Goal: Browse casually

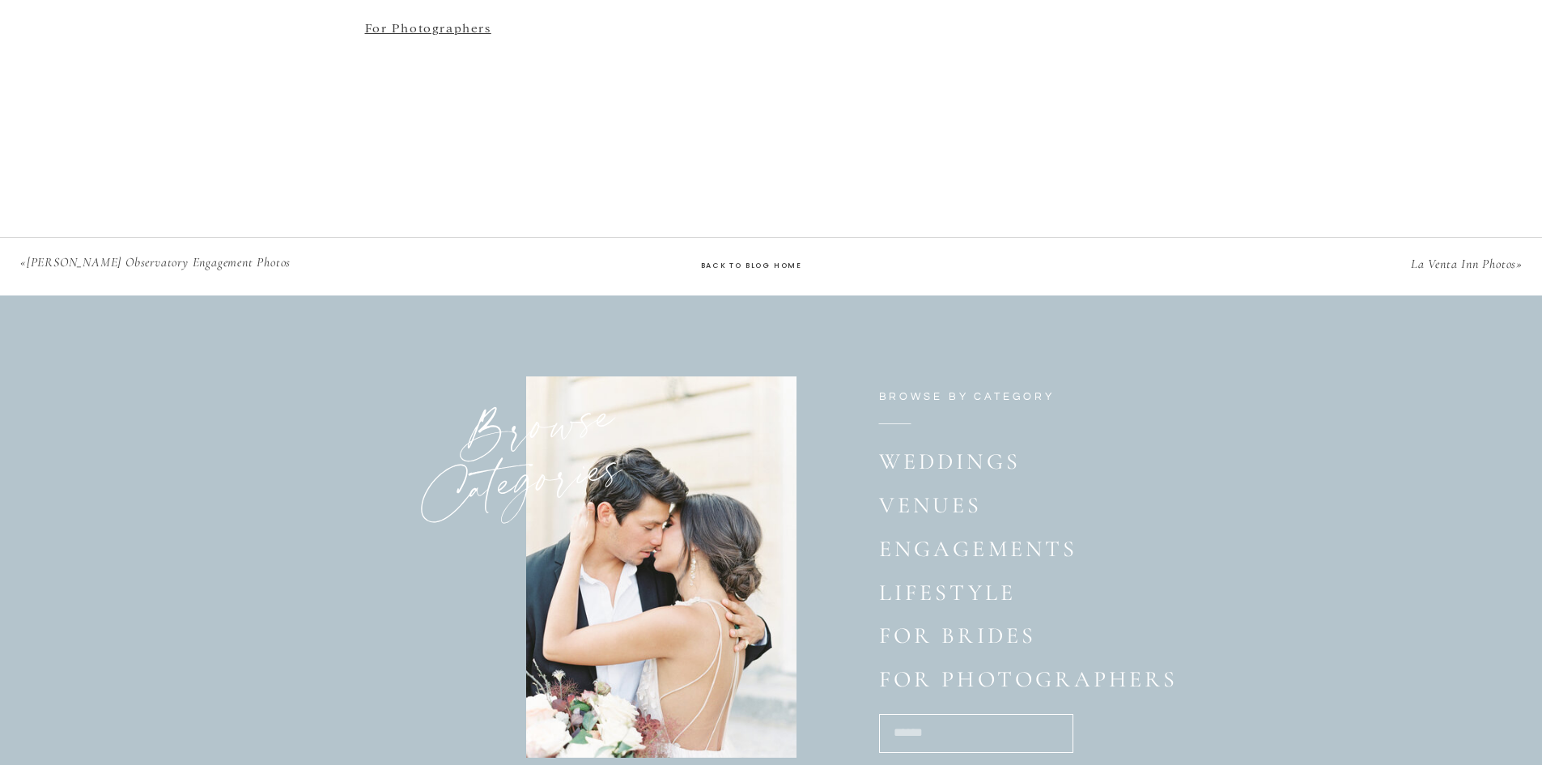
scroll to position [6163, 0]
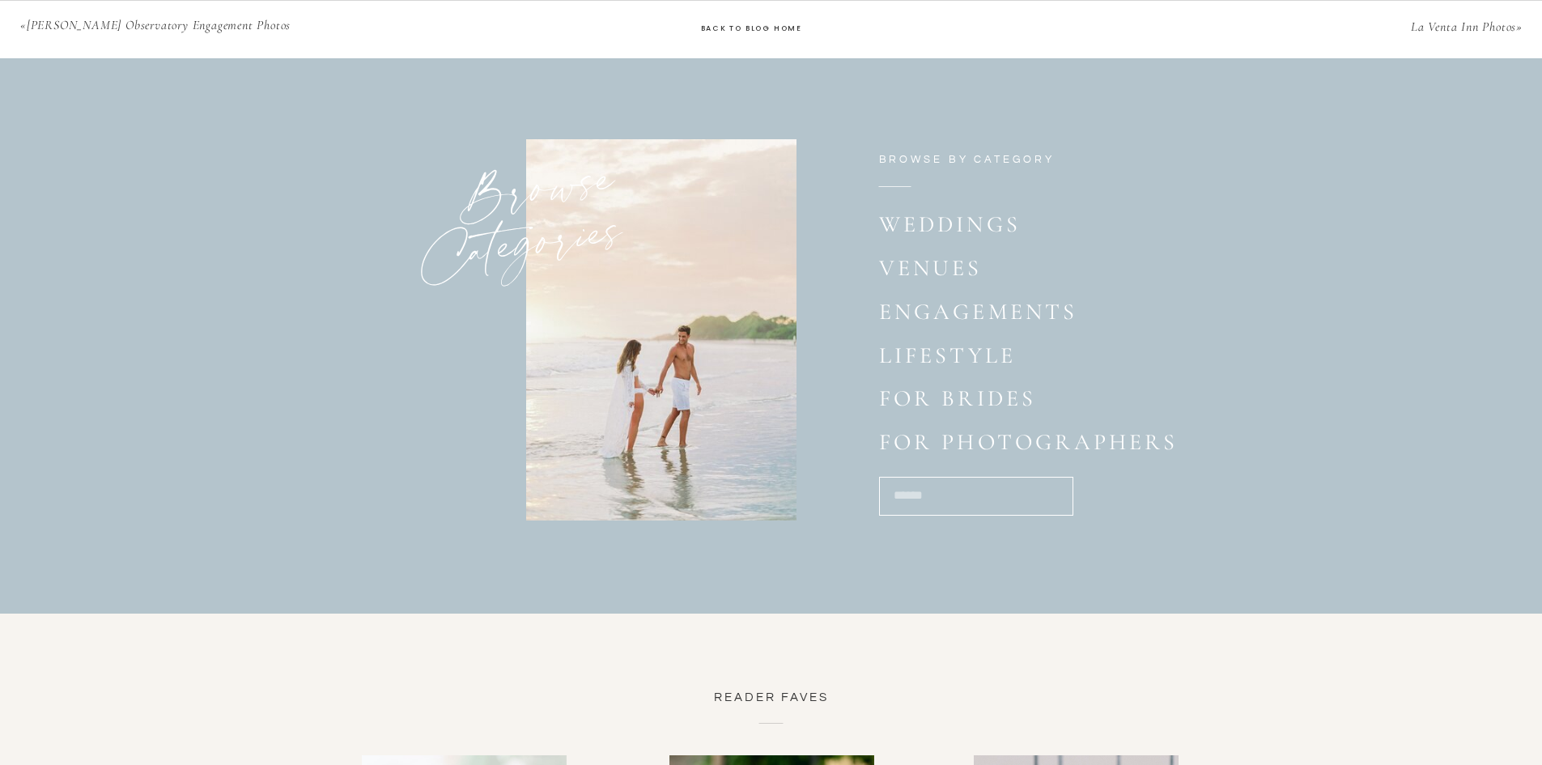
click at [967, 230] on p "Weddings" at bounding box center [952, 227] width 147 height 32
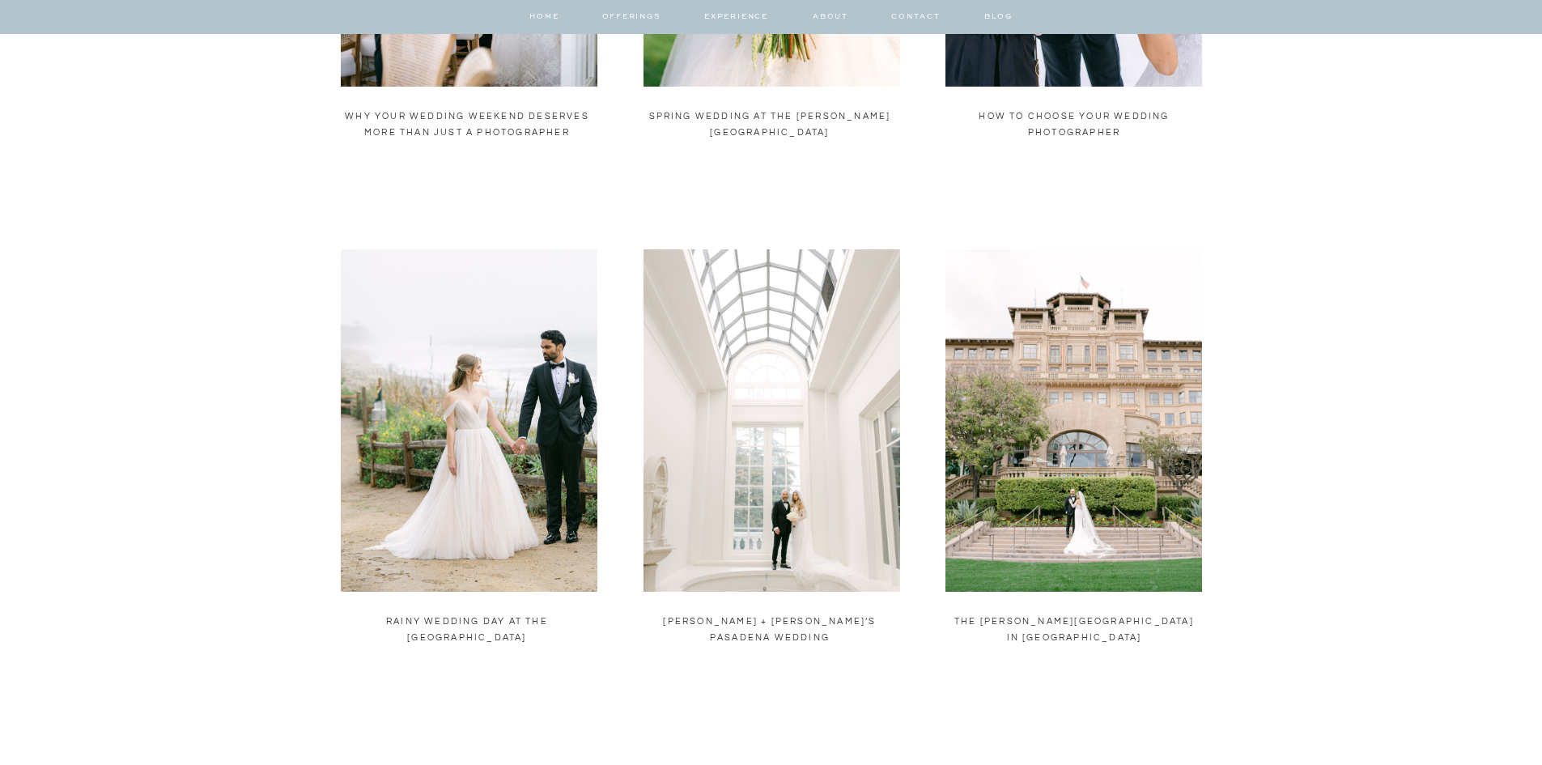
scroll to position [890, 0]
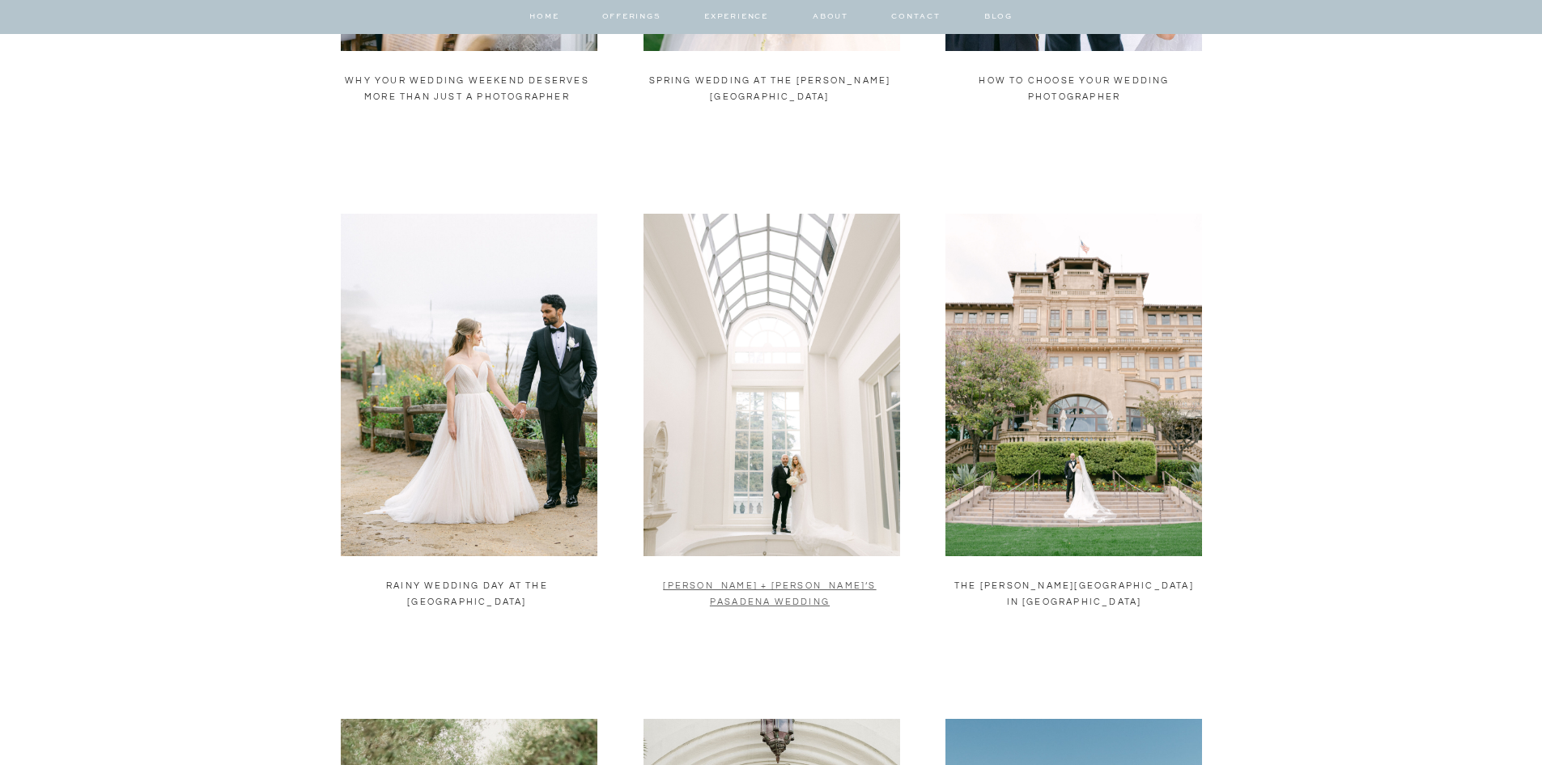
click at [846, 586] on link "[PERSON_NAME] + [PERSON_NAME]’s Pasadena Wedding" at bounding box center [769, 593] width 213 height 25
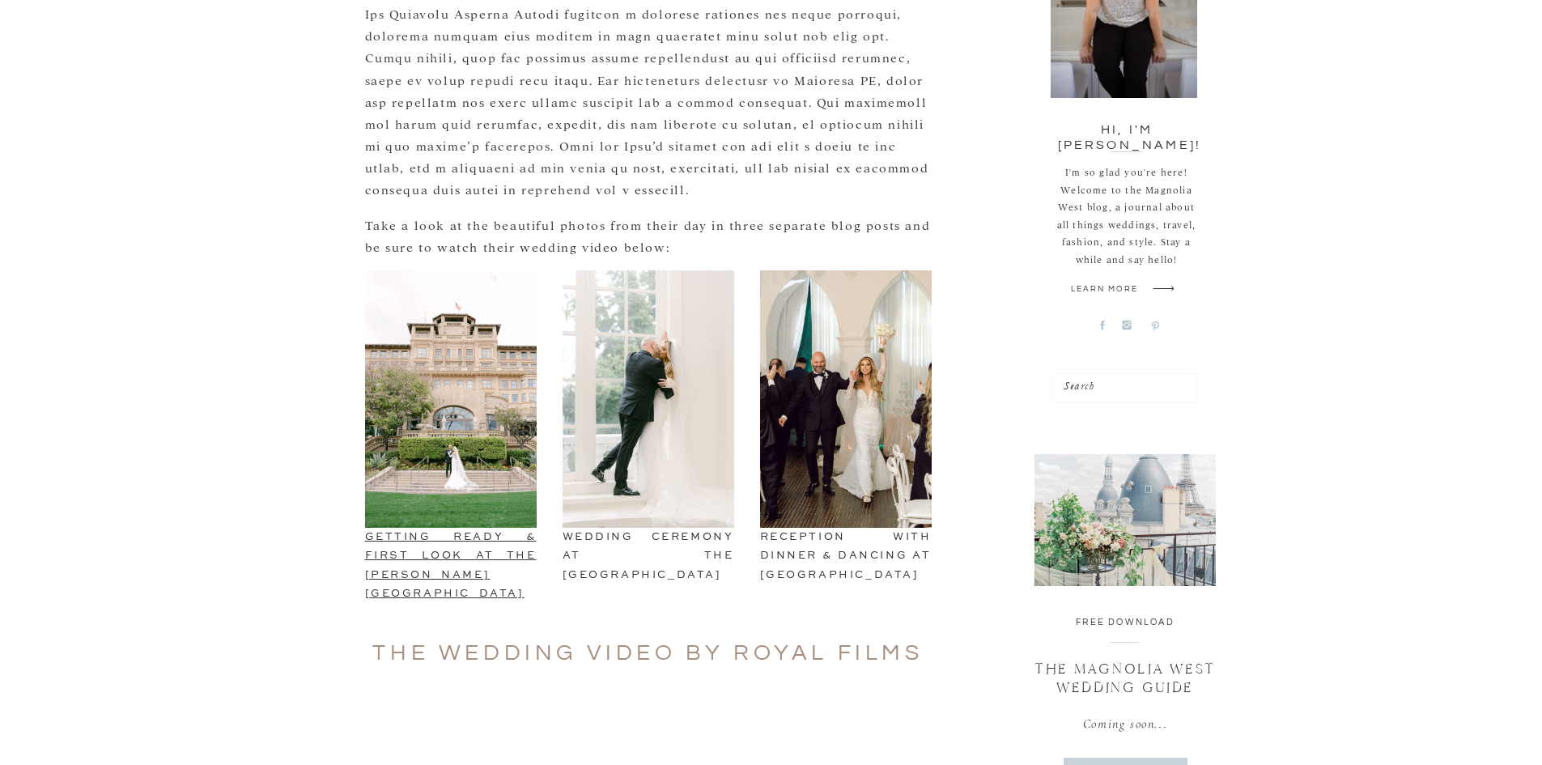
scroll to position [648, 0]
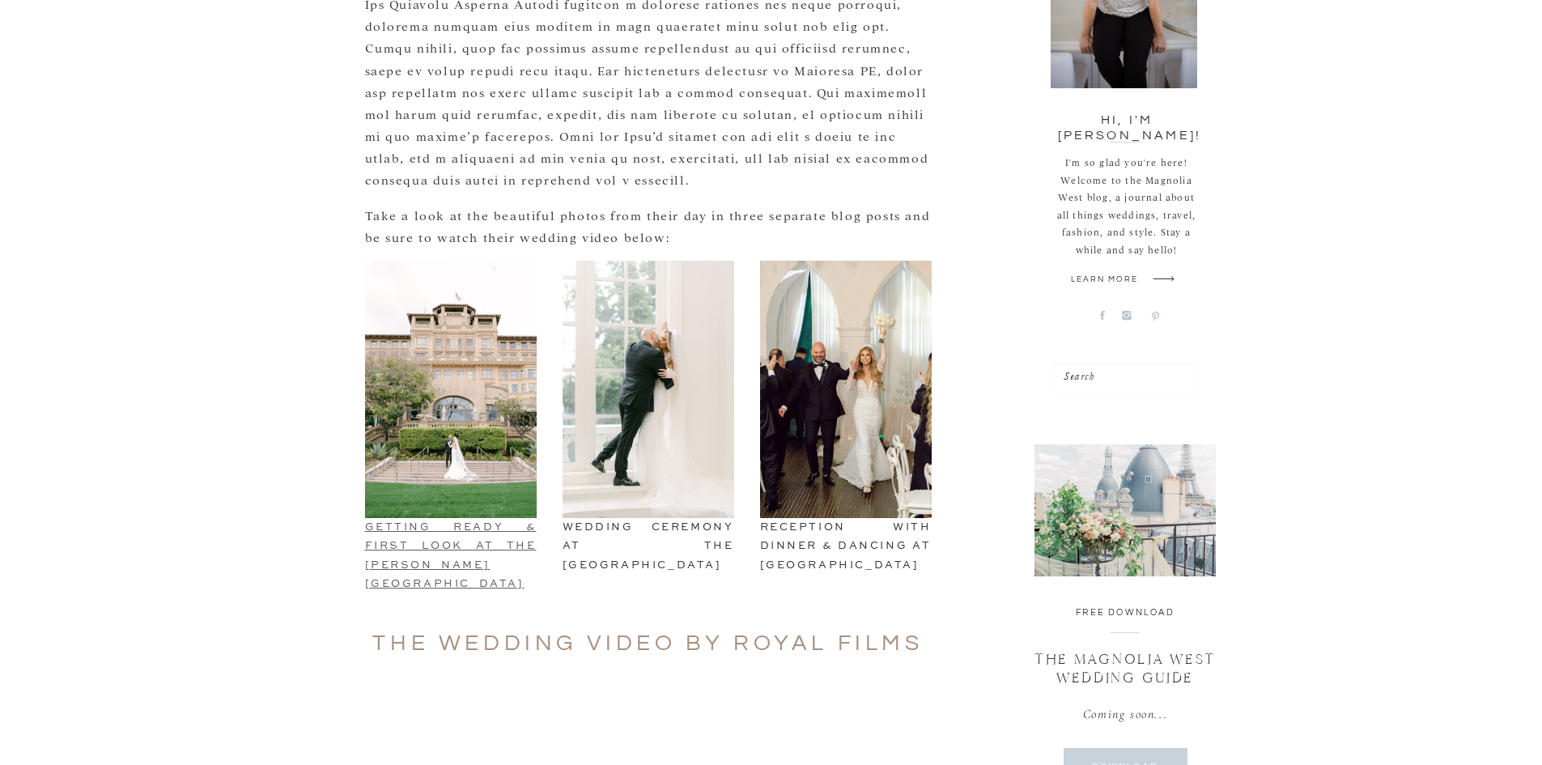
click at [486, 549] on link "Getting Ready & First Look at The Langham Hotel" at bounding box center [451, 555] width 172 height 67
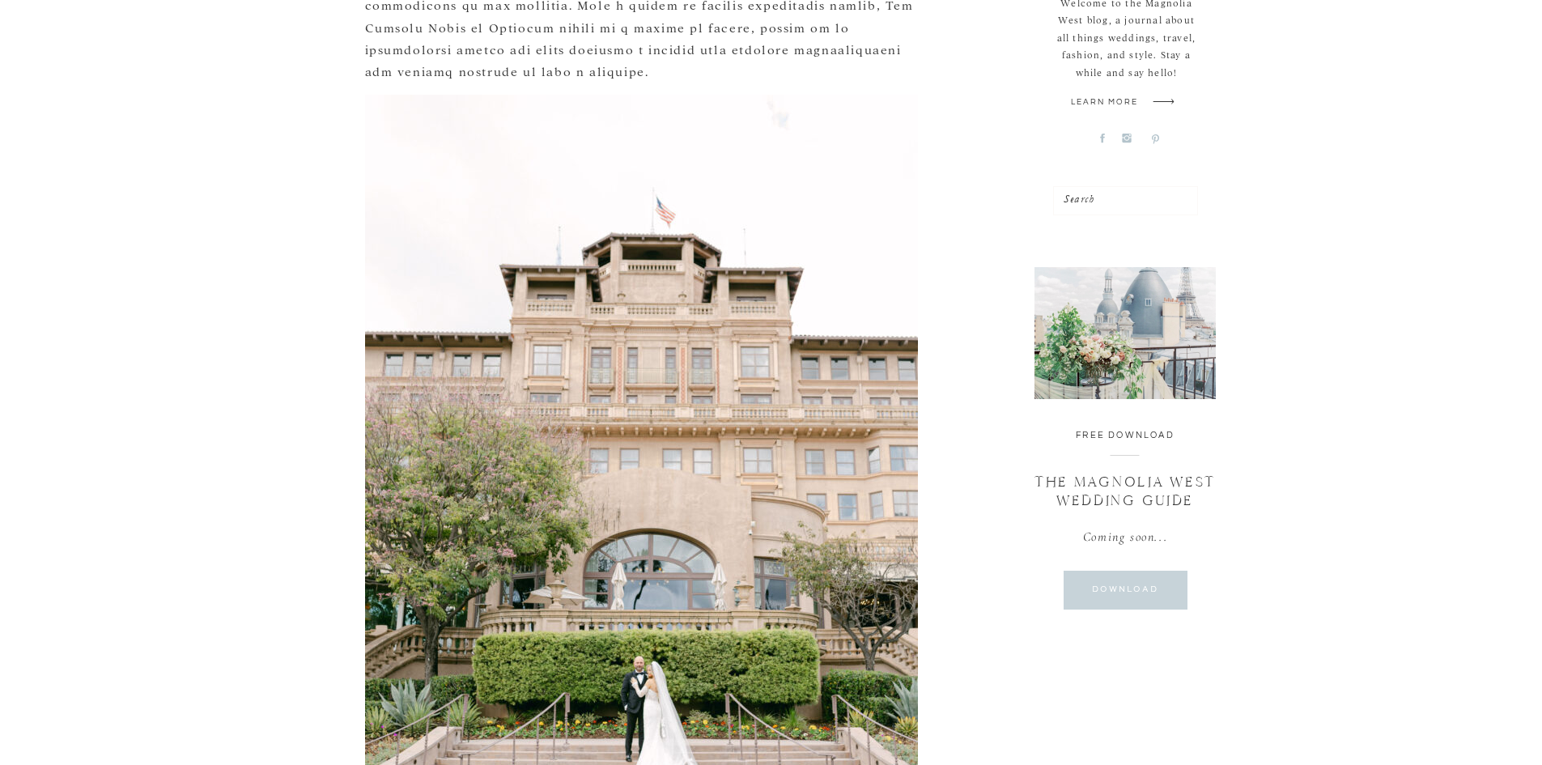
scroll to position [486, 0]
